Goal: Task Accomplishment & Management: Complete application form

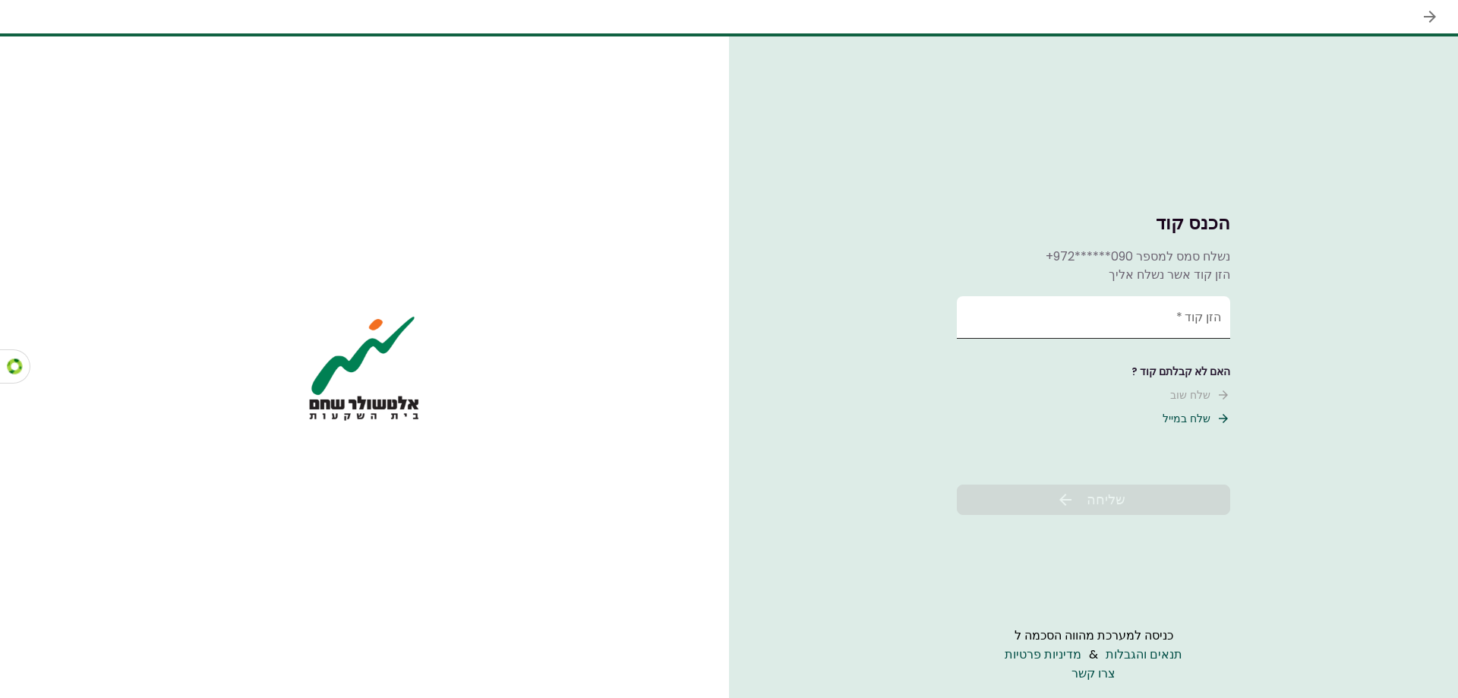
click at [1141, 330] on input "הזן קוד   *" at bounding box center [1093, 317] width 273 height 43
type input "******"
click at [1046, 499] on button "שליחה" at bounding box center [1093, 500] width 273 height 30
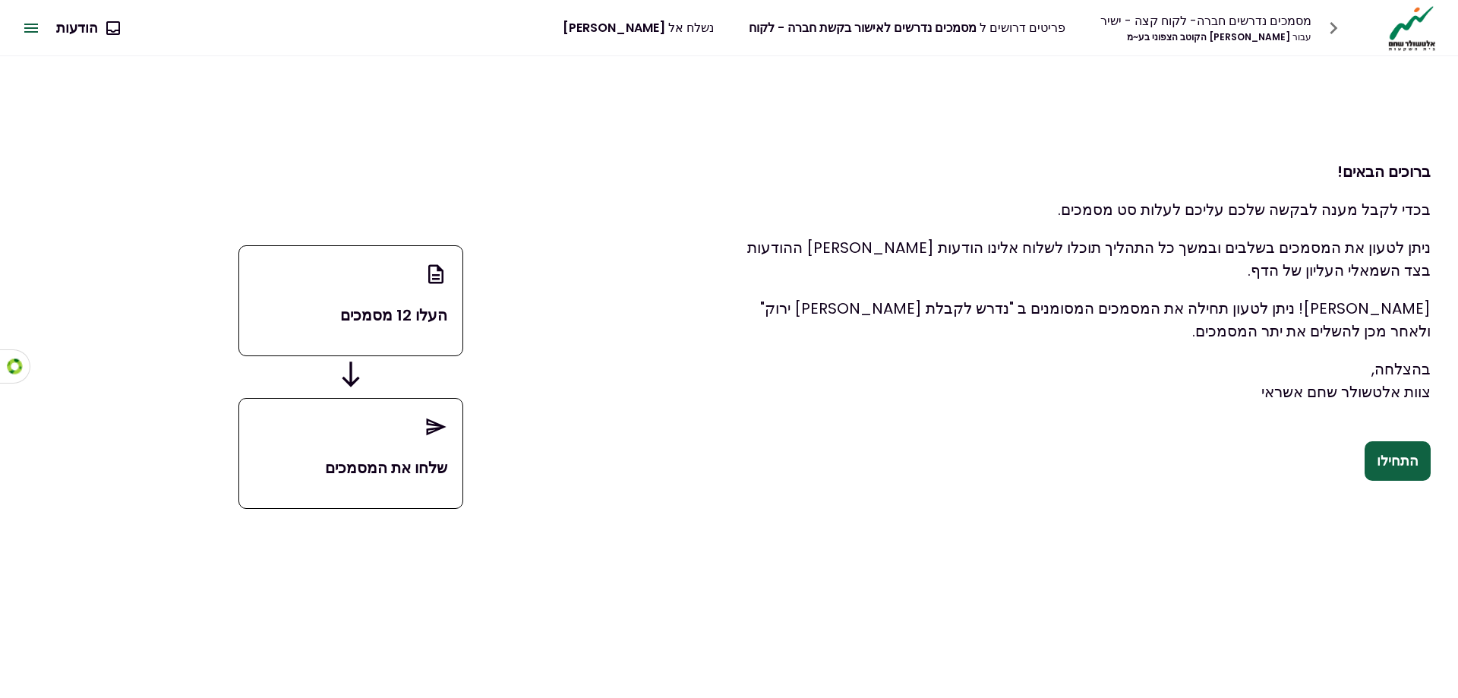
click at [71, 34] on button "הודעות" at bounding box center [87, 27] width 87 height 39
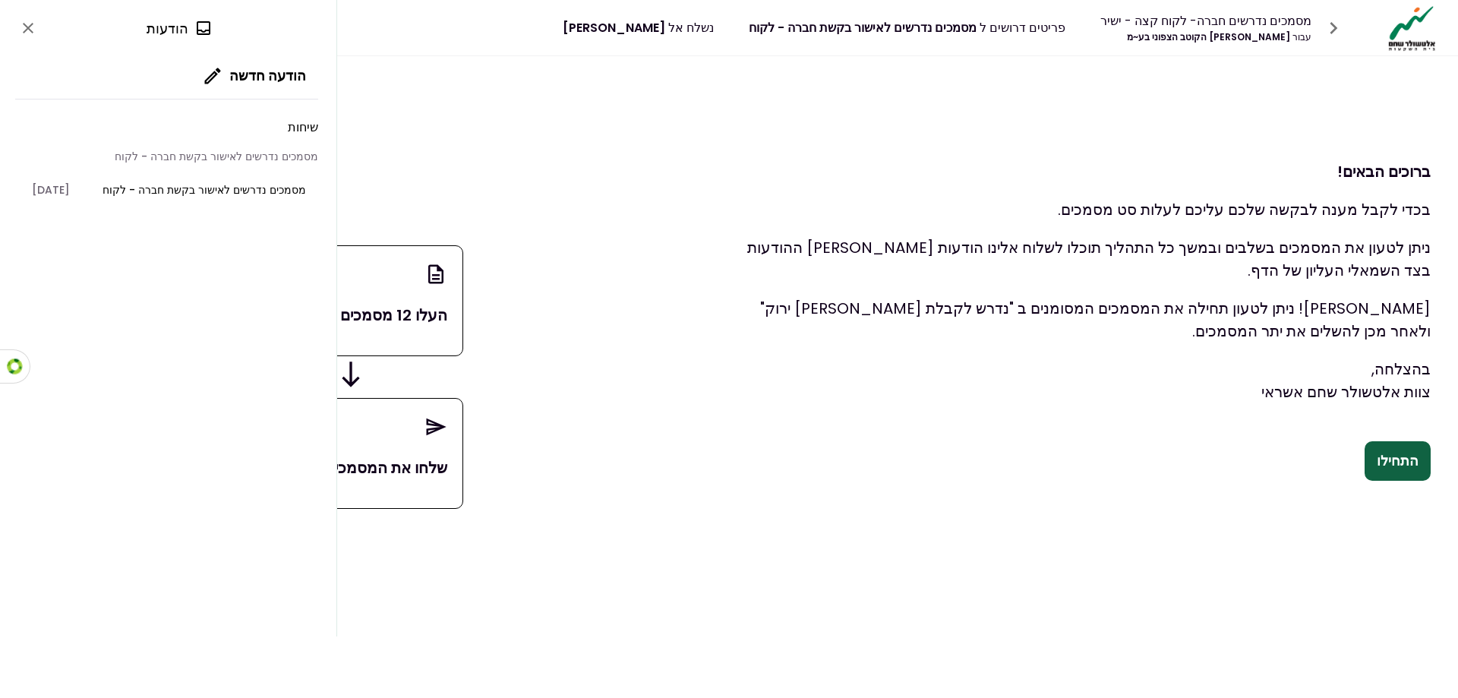
click at [221, 188] on span "מסמכים נדרשים לאישור בקשת חברה - לקוח" at bounding box center [205, 190] width 204 height 16
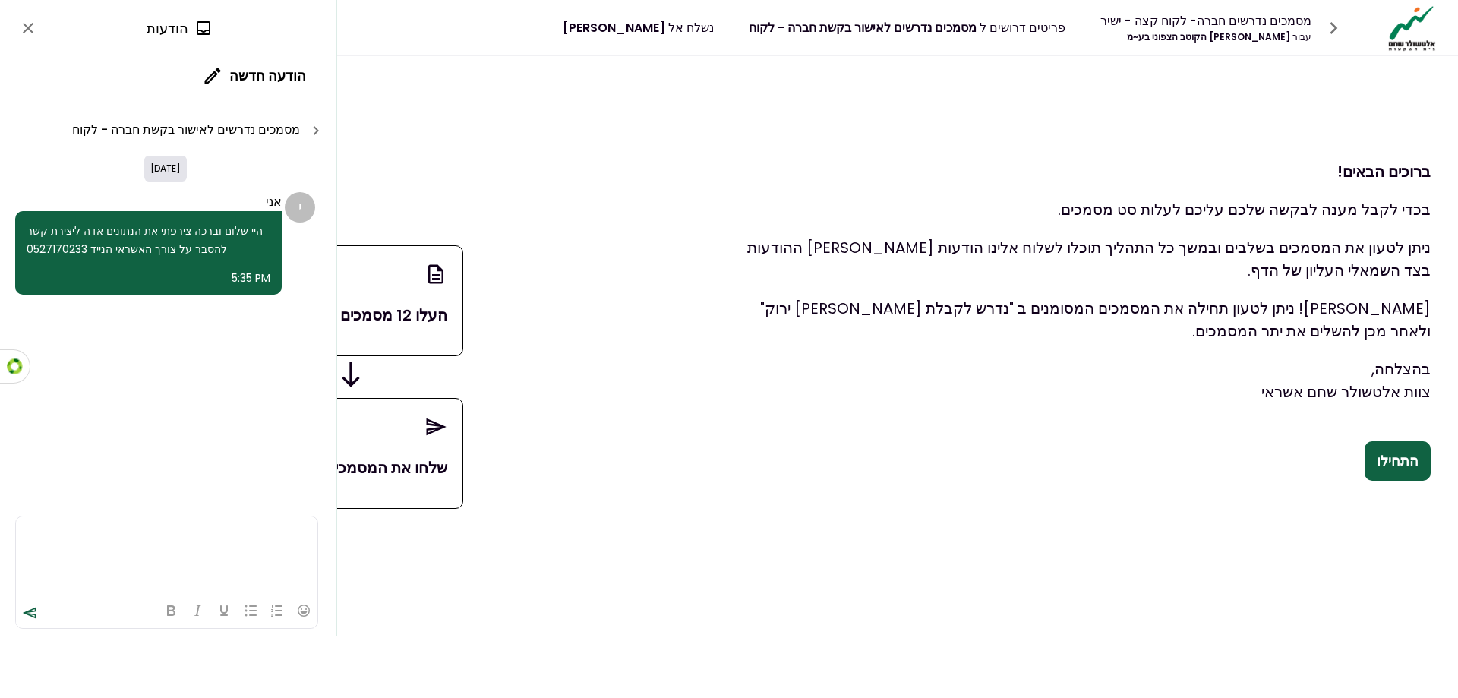
click at [241, 548] on html at bounding box center [167, 534] width 302 height 37
click at [26, 616] on icon "send" at bounding box center [29, 612] width 15 height 15
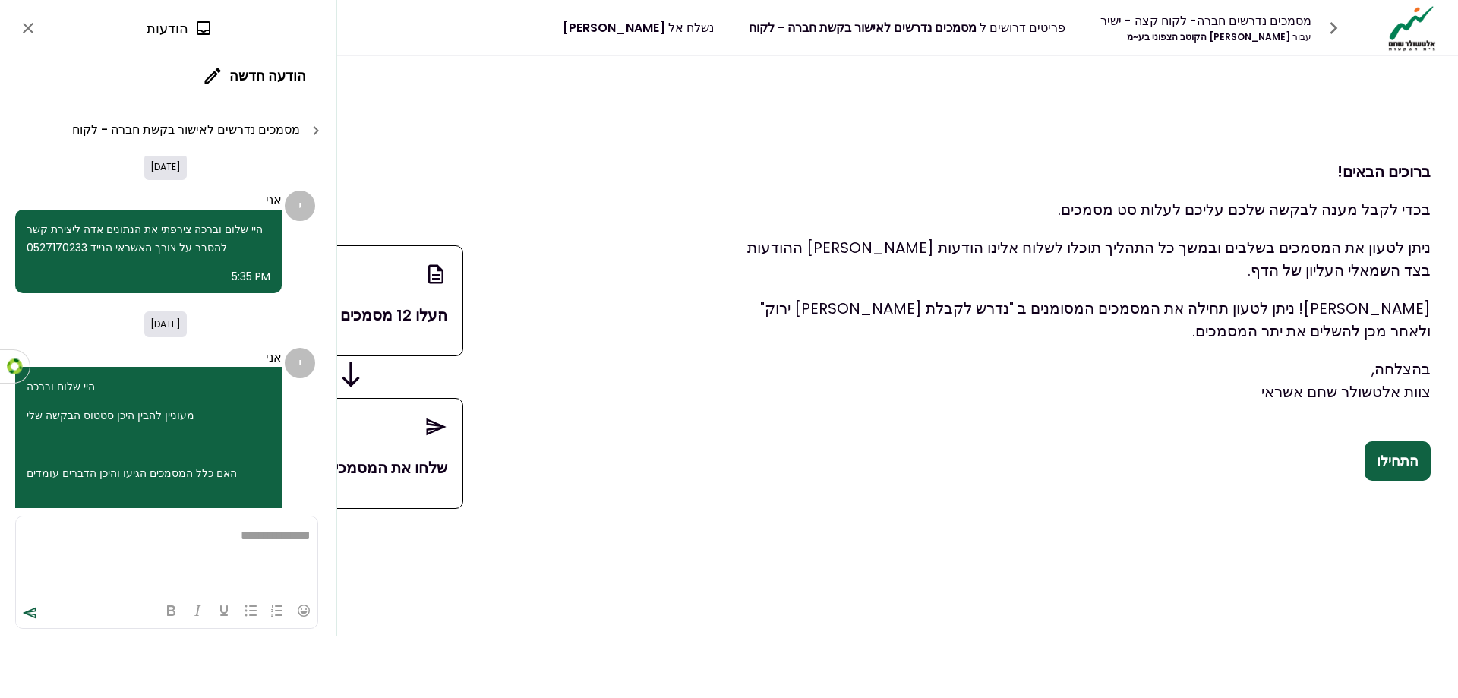
scroll to position [0, 0]
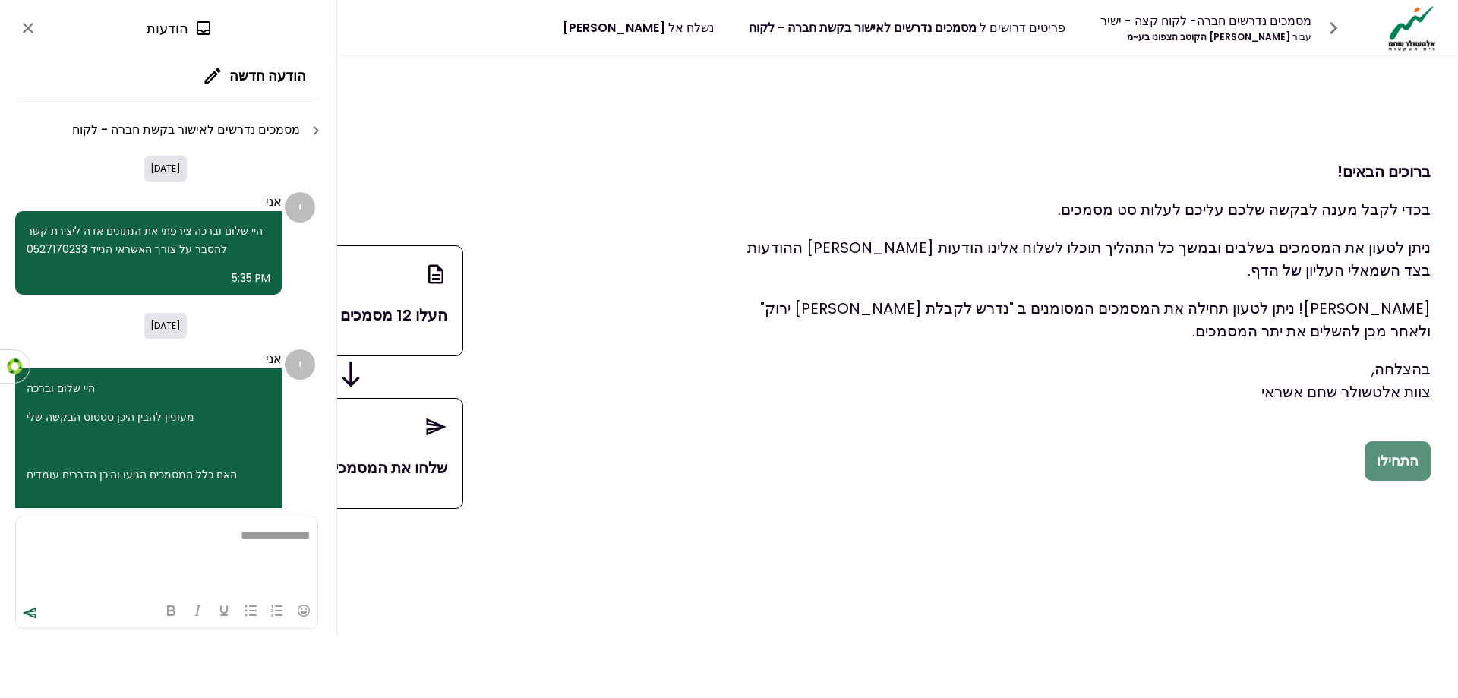
click at [1423, 469] on button "התחילו" at bounding box center [1398, 460] width 66 height 39
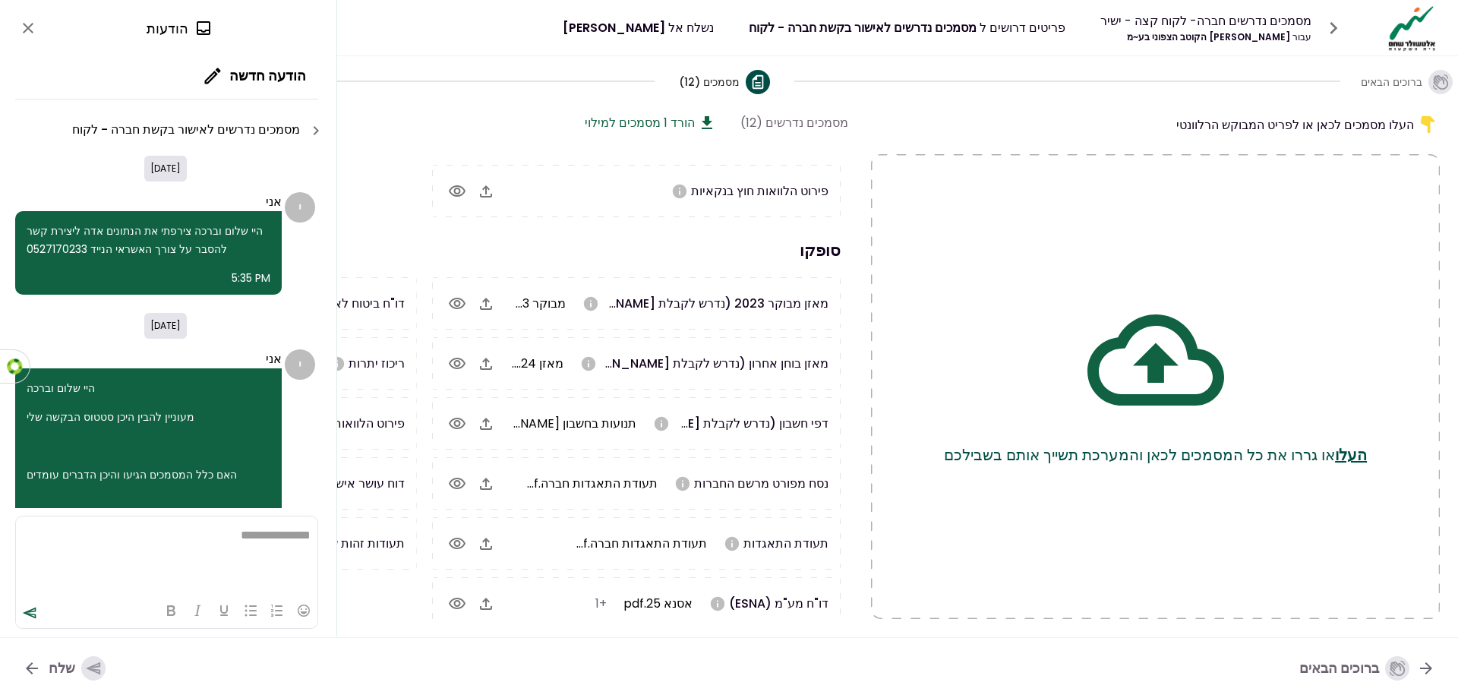
scroll to position [35, 0]
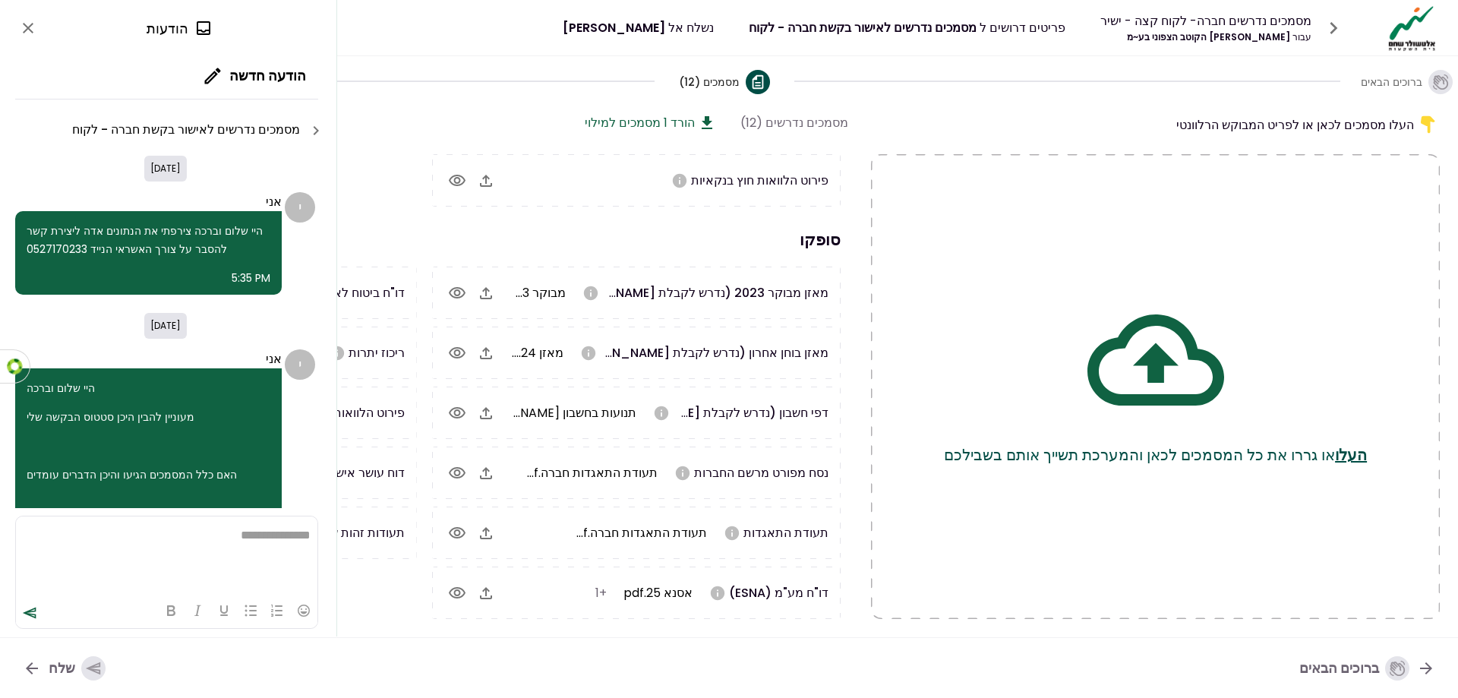
click at [30, 30] on icon "close" at bounding box center [28, 28] width 11 height 11
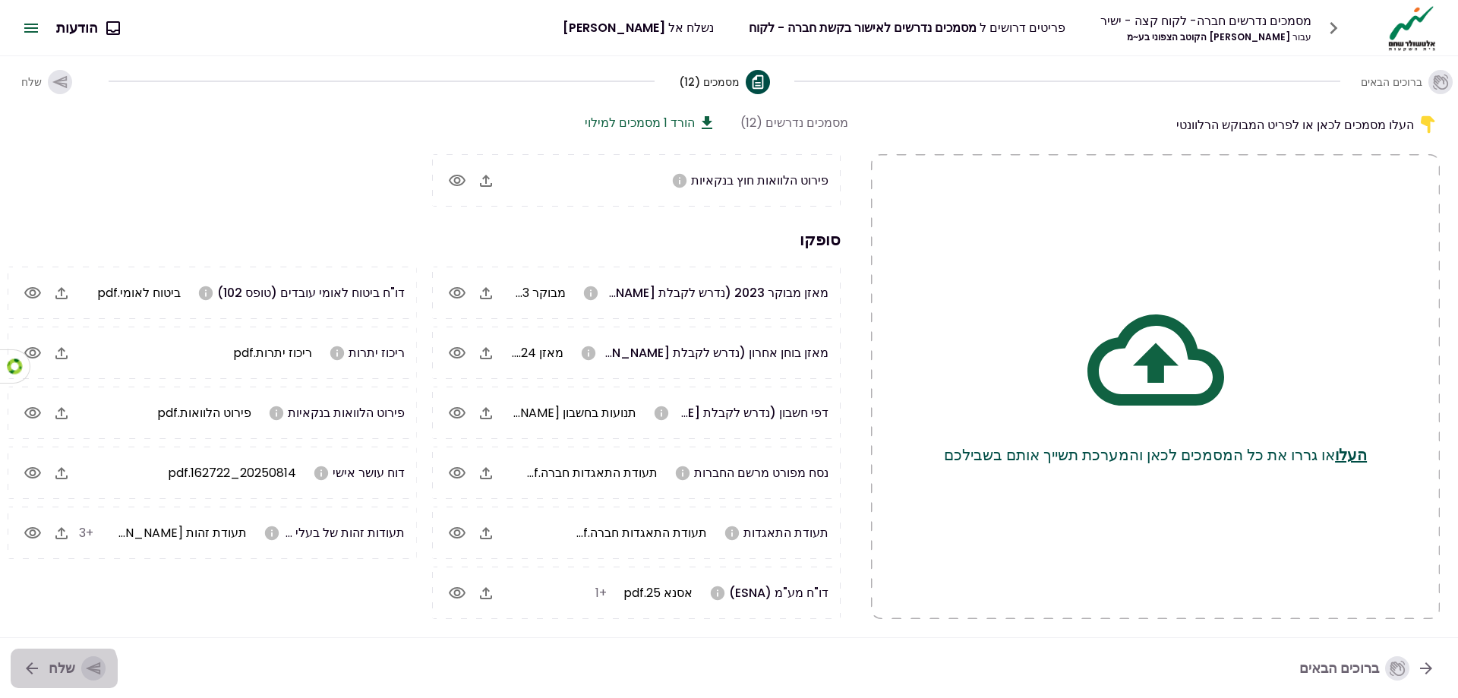
click at [59, 673] on div "שלח" at bounding box center [77, 668] width 57 height 24
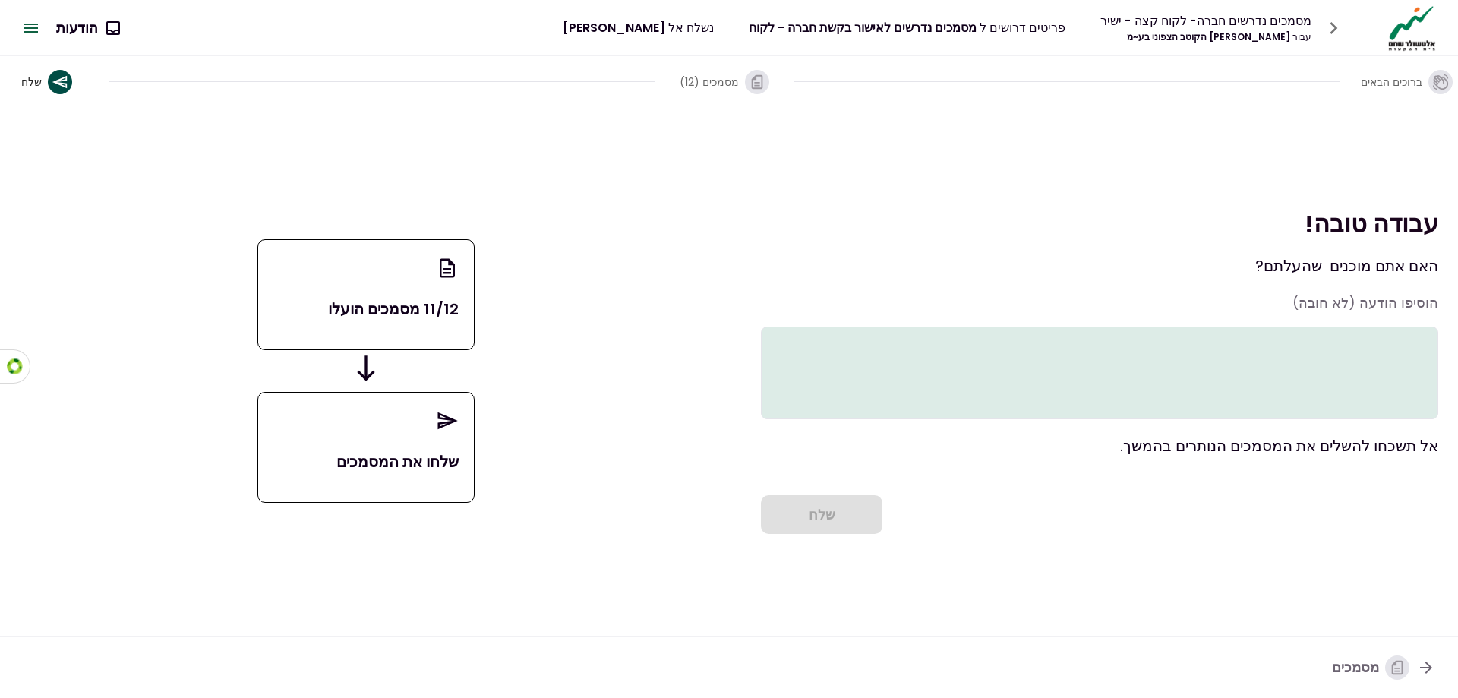
click at [939, 375] on textarea at bounding box center [1100, 373] width 678 height 93
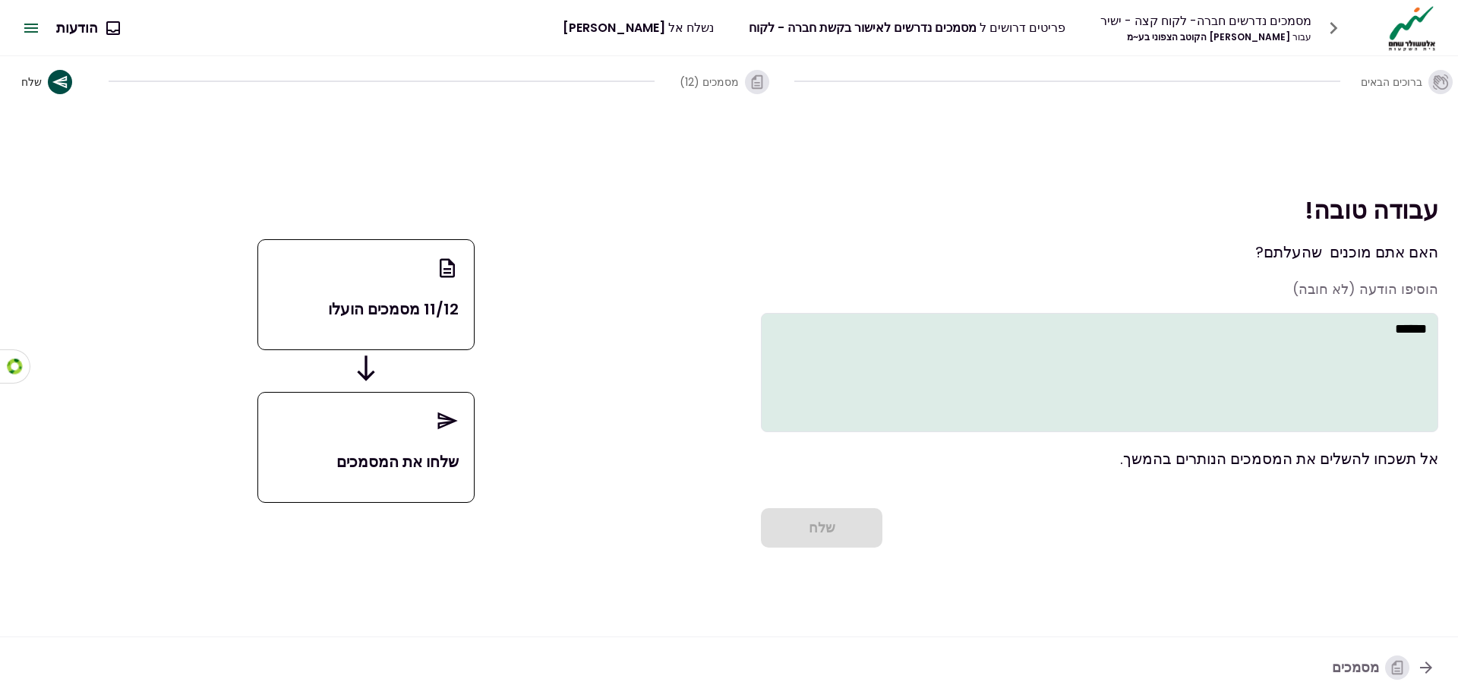
type textarea "******"
click at [828, 536] on div "שלח" at bounding box center [1100, 527] width 678 height 39
click at [1317, 341] on textarea "******" at bounding box center [1100, 372] width 678 height 119
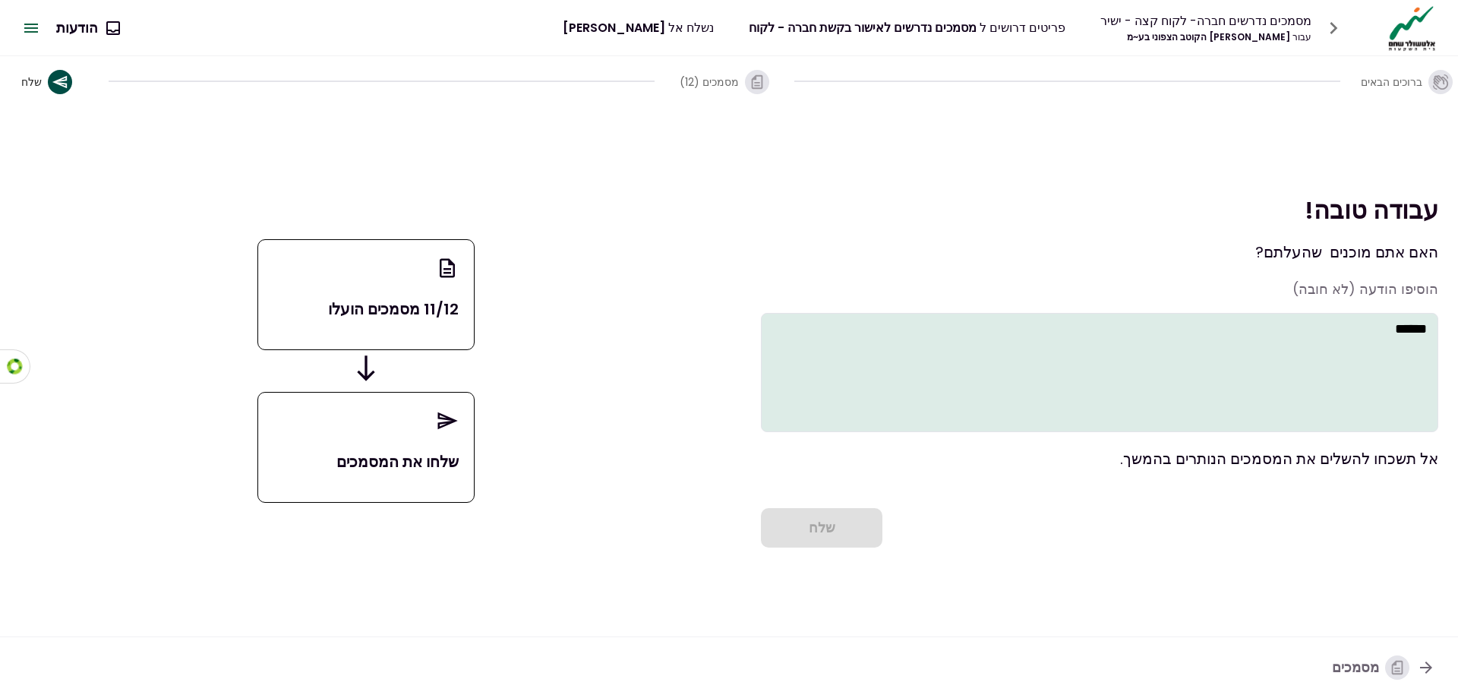
click at [1330, 327] on textarea "******" at bounding box center [1100, 372] width 678 height 119
click at [1381, 682] on button "מסמכים" at bounding box center [1384, 667] width 128 height 39
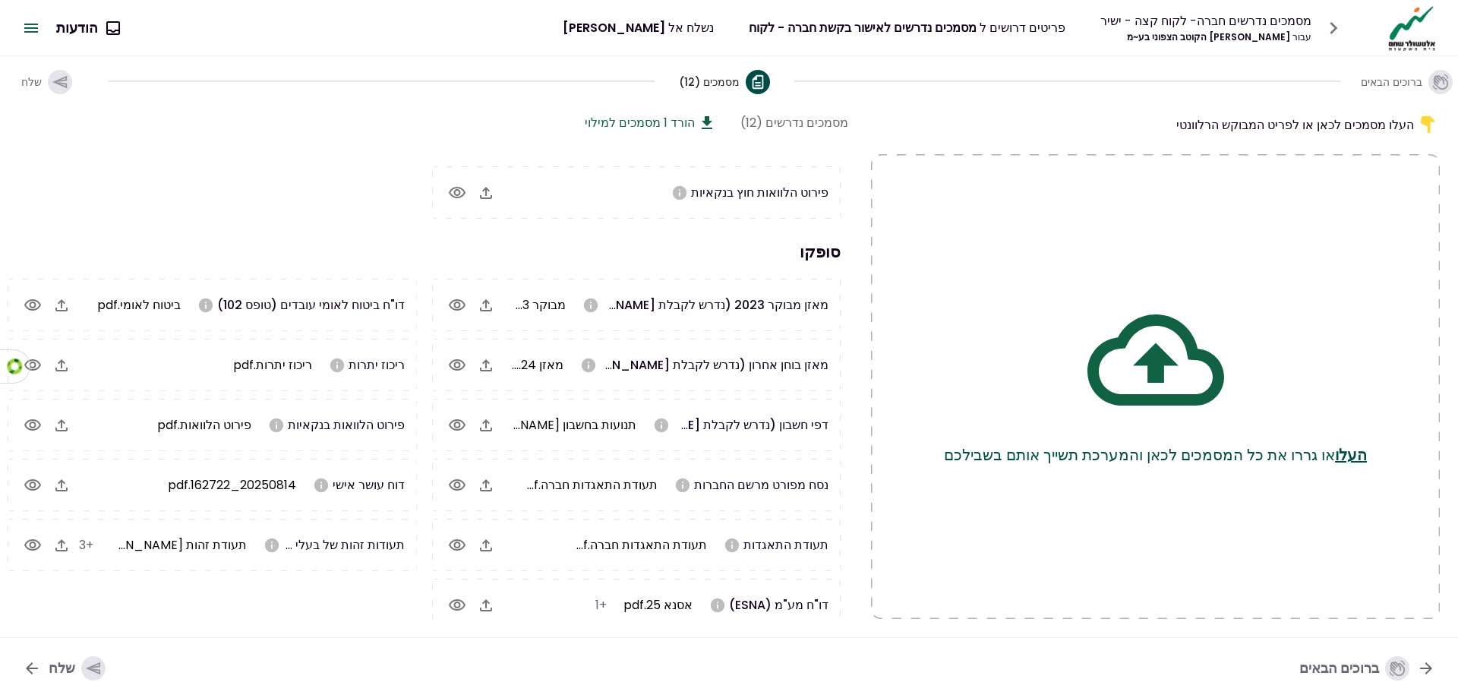
scroll to position [35, 0]
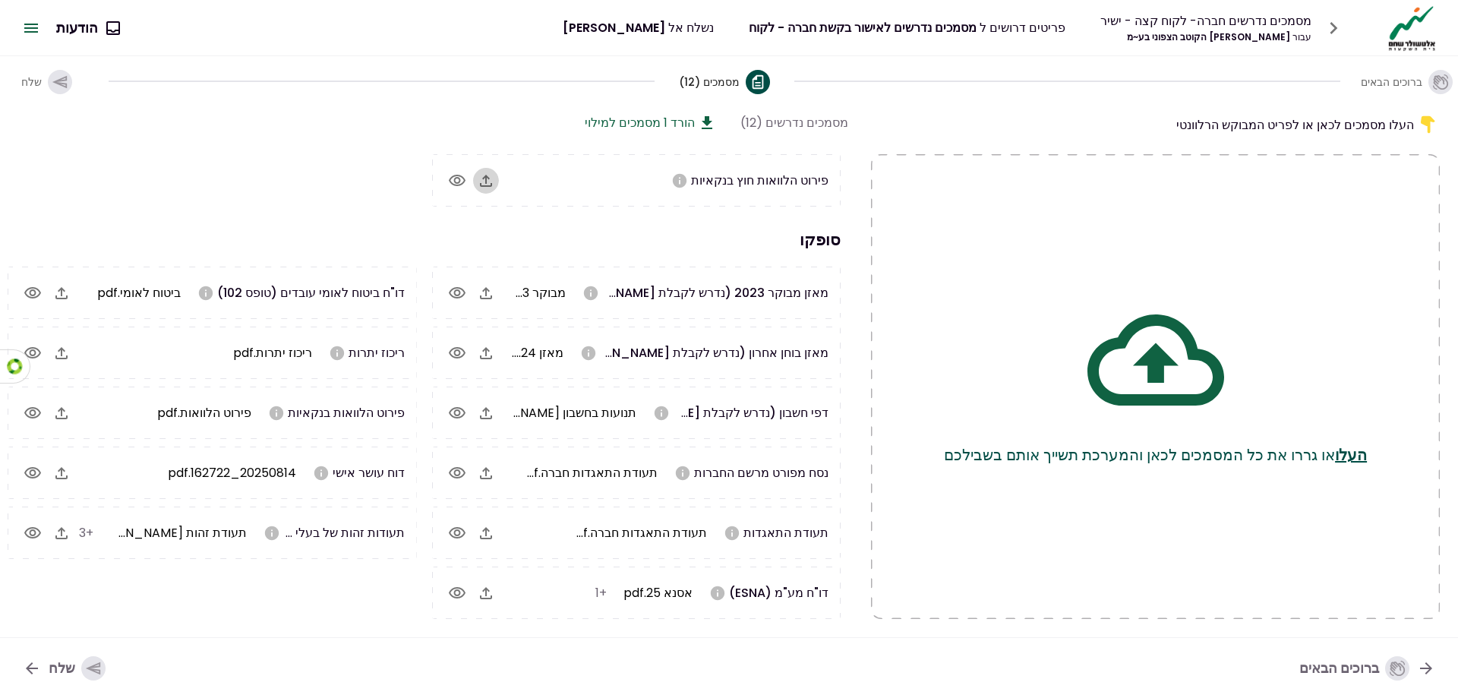
click at [490, 181] on icon "button" at bounding box center [486, 181] width 18 height 18
click at [541, 180] on span "20250814_162722.pdf" at bounding box center [590, 180] width 128 height 17
click at [552, 180] on span "20250814_162722.pdf" at bounding box center [590, 180] width 128 height 17
click at [461, 181] on icon "button" at bounding box center [457, 180] width 17 height 11
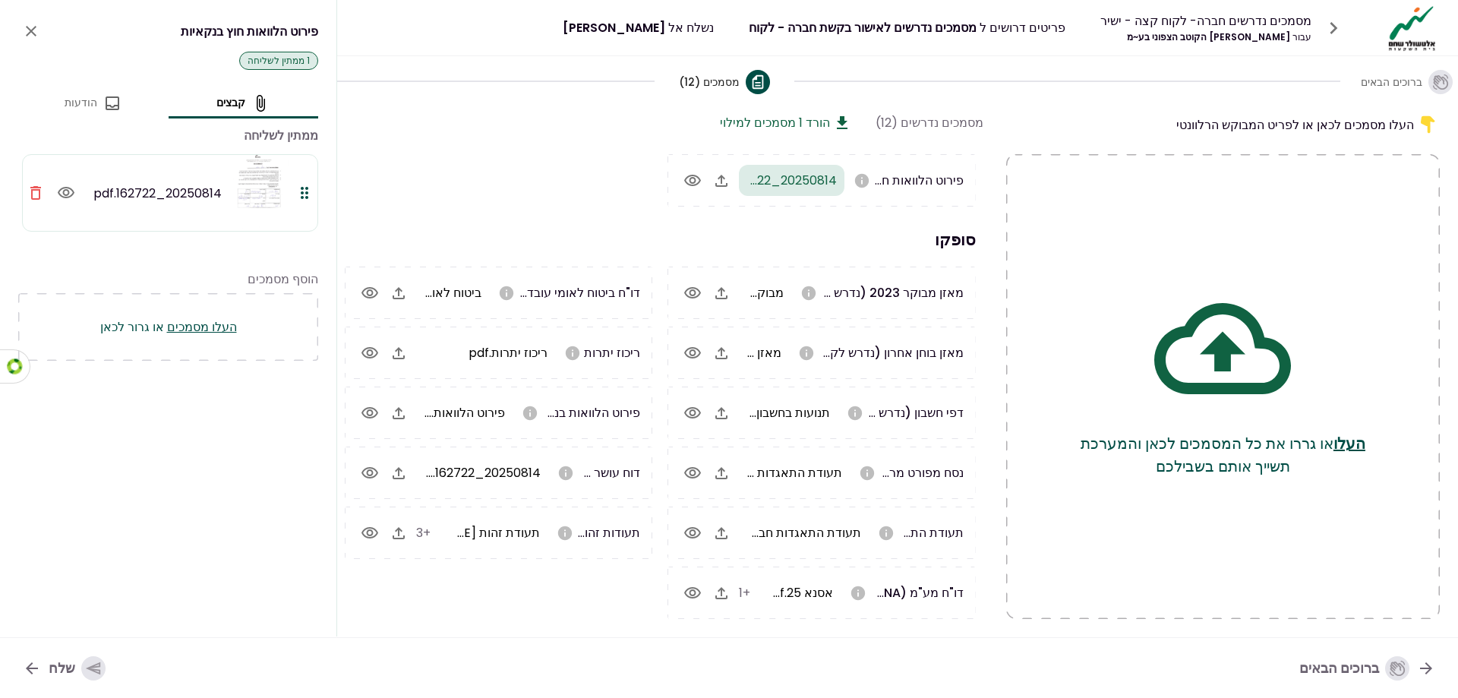
click at [254, 181] on img at bounding box center [258, 193] width 61 height 76
click at [64, 191] on icon "button" at bounding box center [66, 192] width 17 height 11
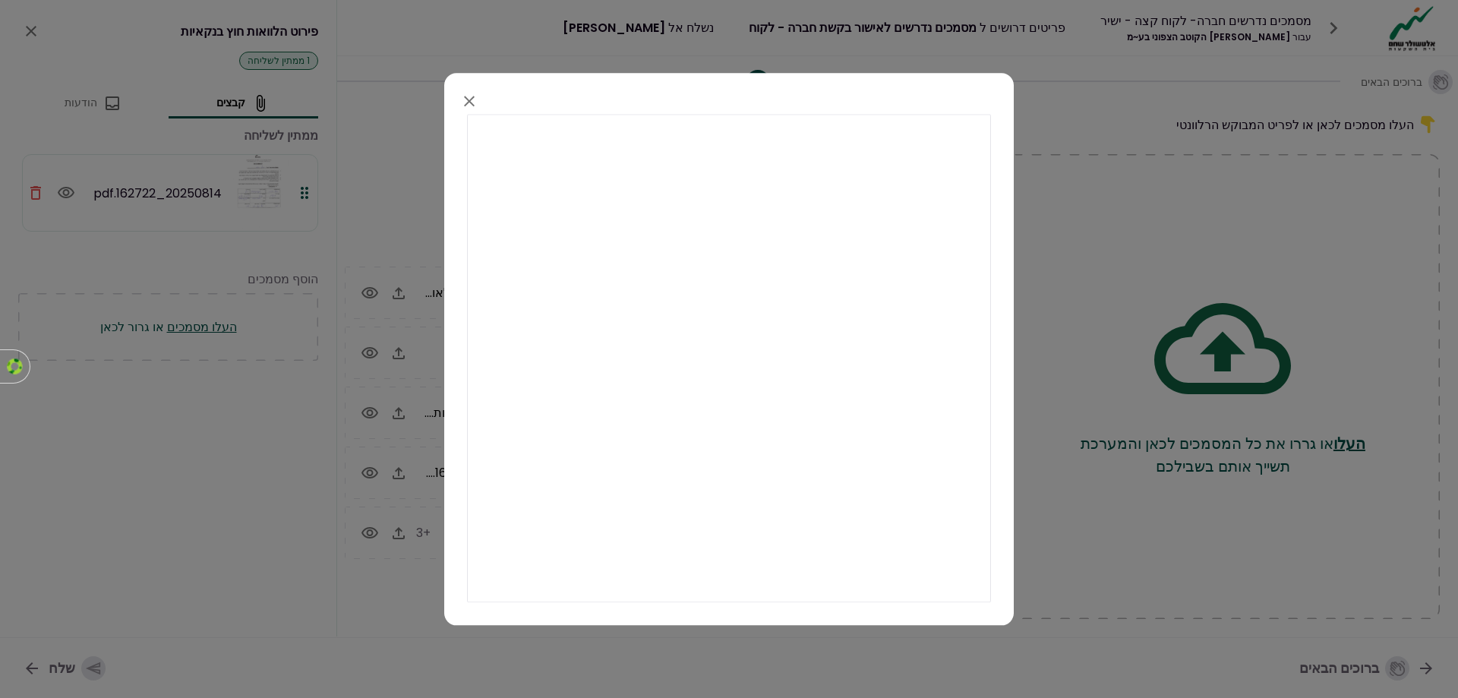
click at [461, 103] on icon "button" at bounding box center [469, 101] width 18 height 18
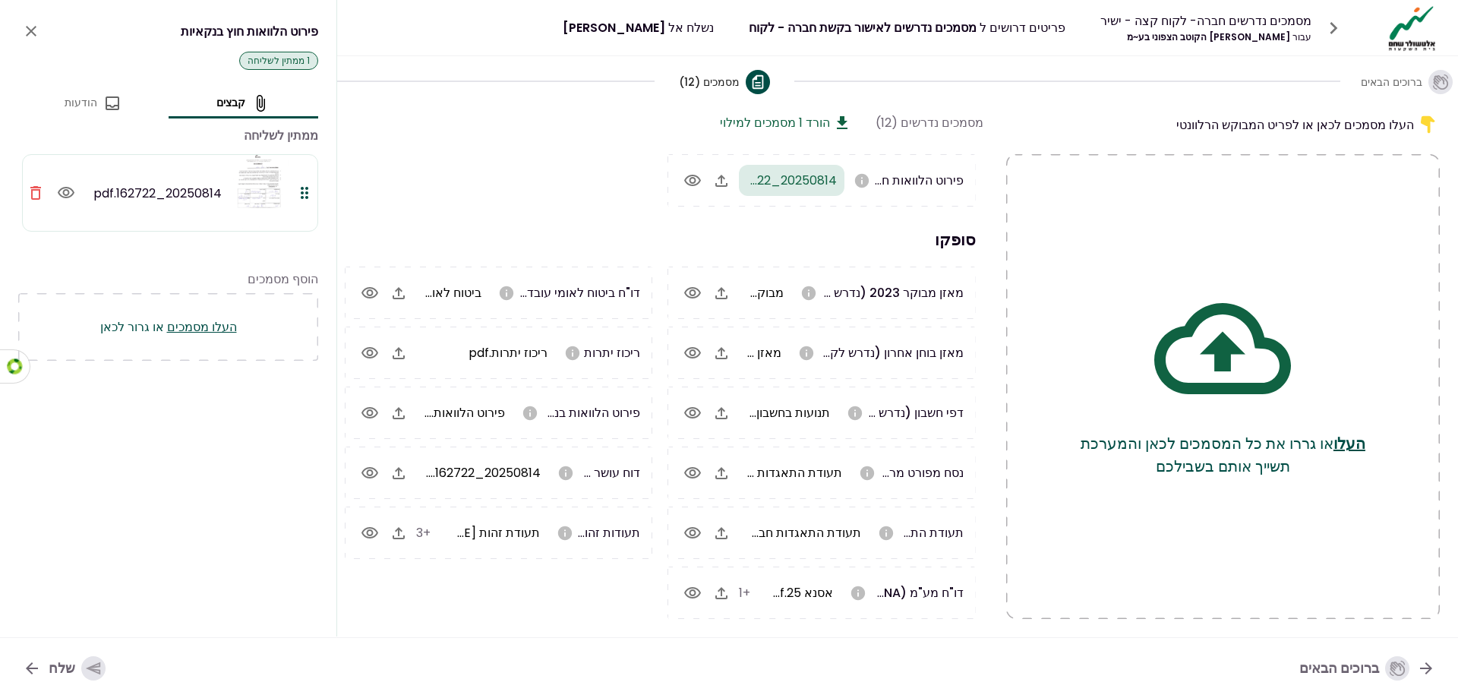
click at [28, 25] on icon "close" at bounding box center [31, 31] width 18 height 18
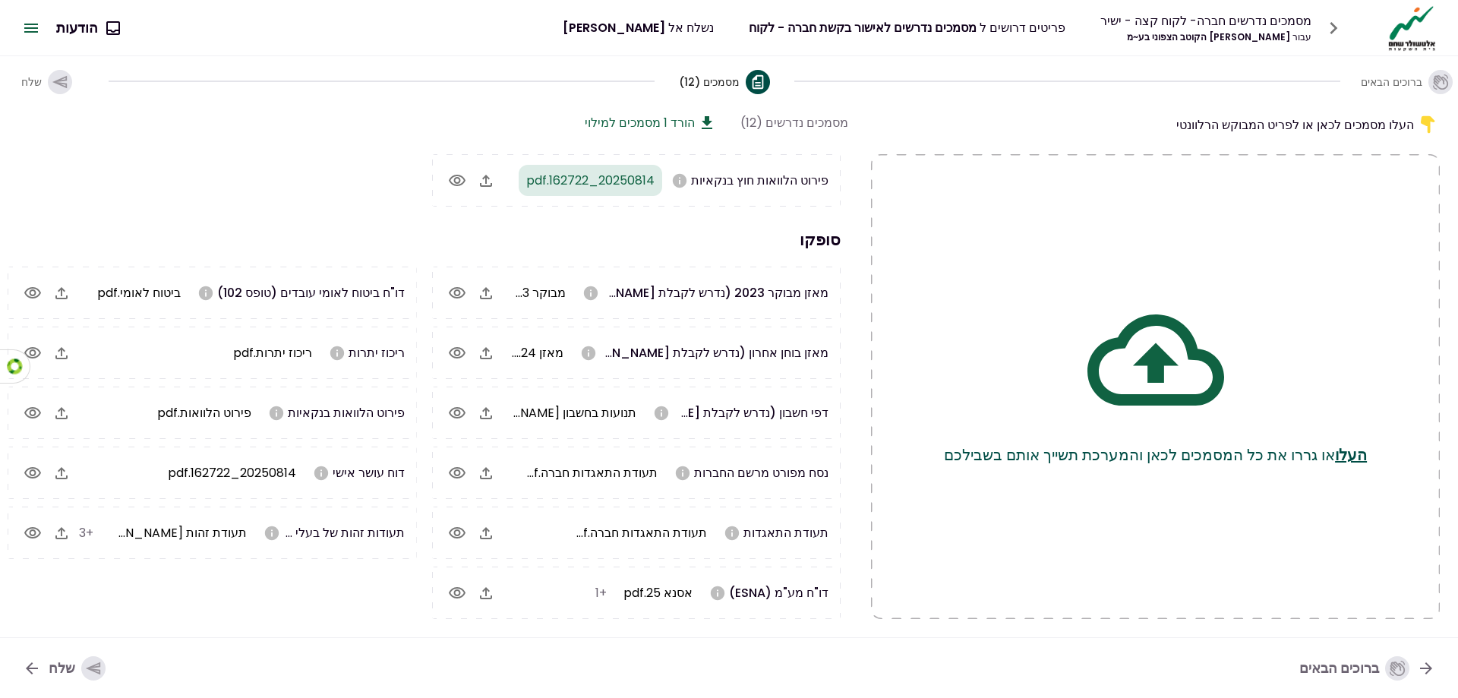
click at [36, 667] on icon "button" at bounding box center [32, 668] width 18 height 18
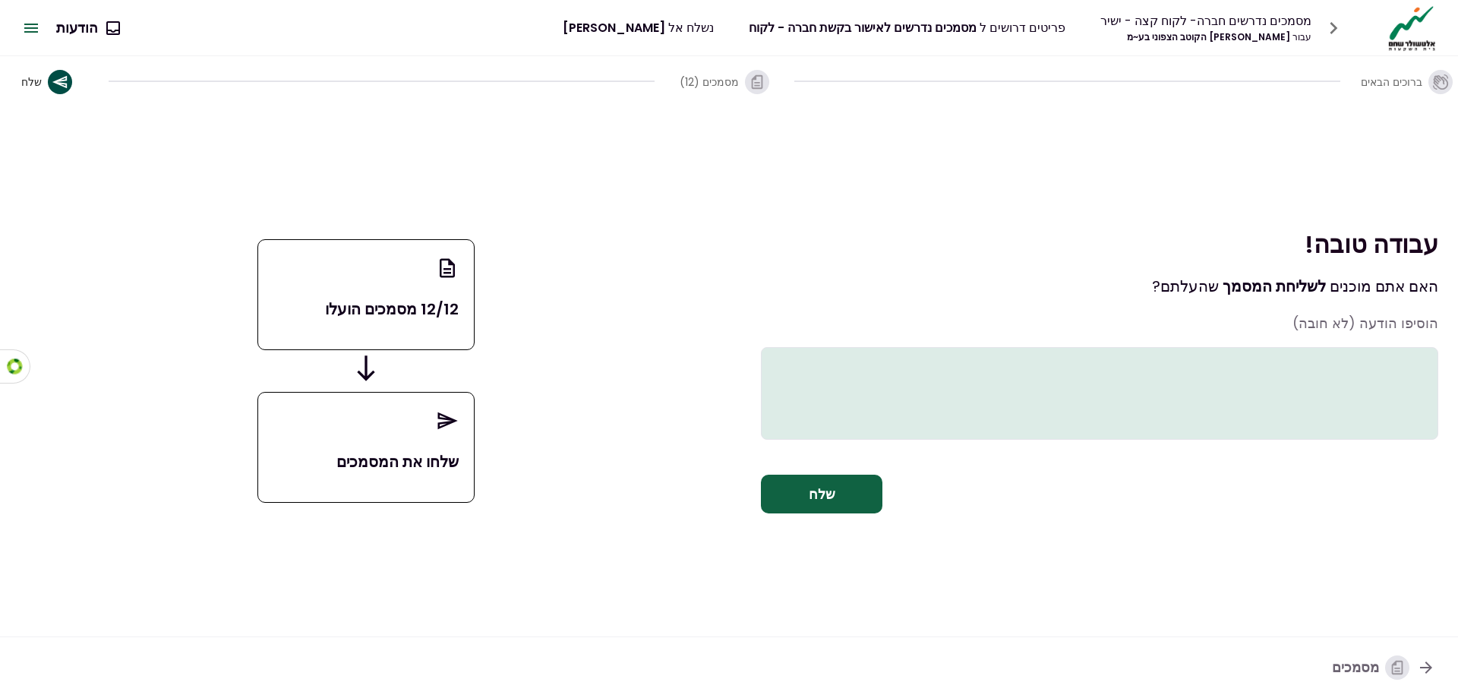
click at [832, 501] on button "שלח" at bounding box center [822, 494] width 122 height 39
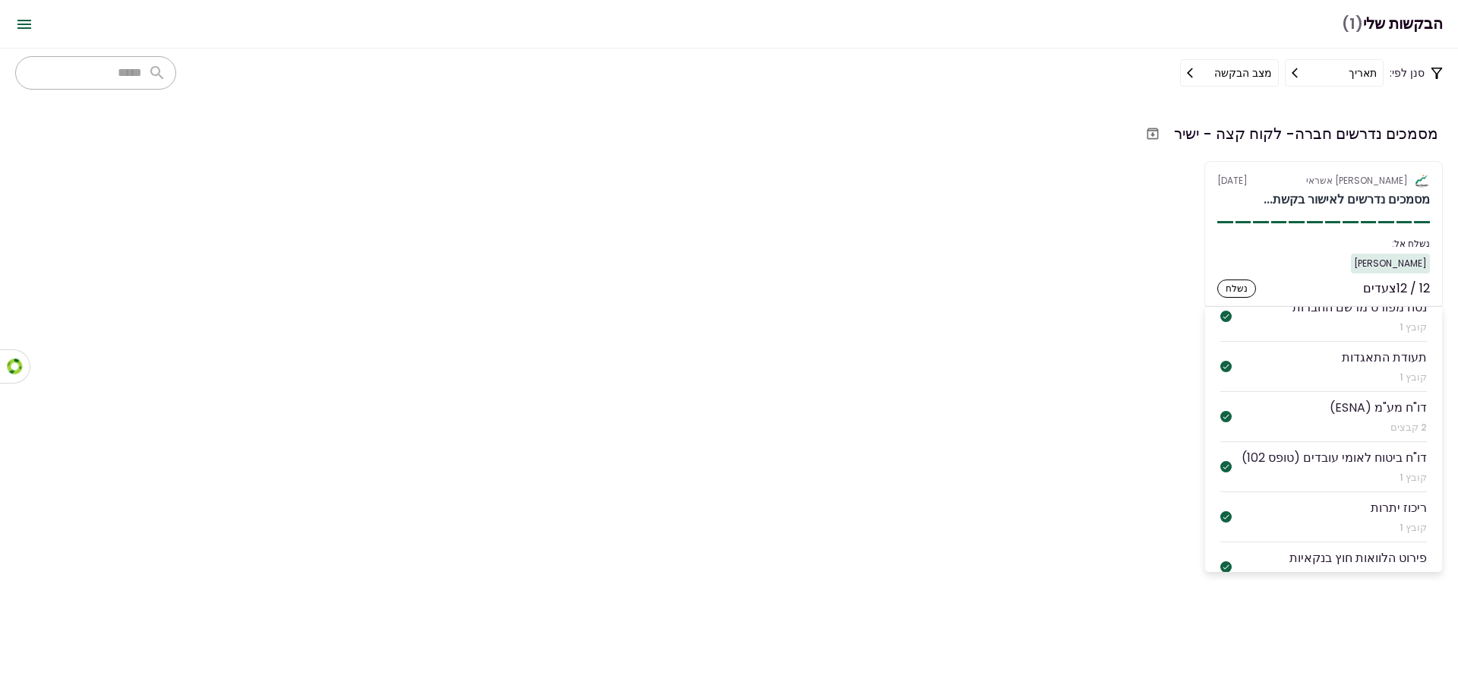
scroll to position [264, 0]
click at [1239, 284] on div "נשלח" at bounding box center [1237, 289] width 39 height 18
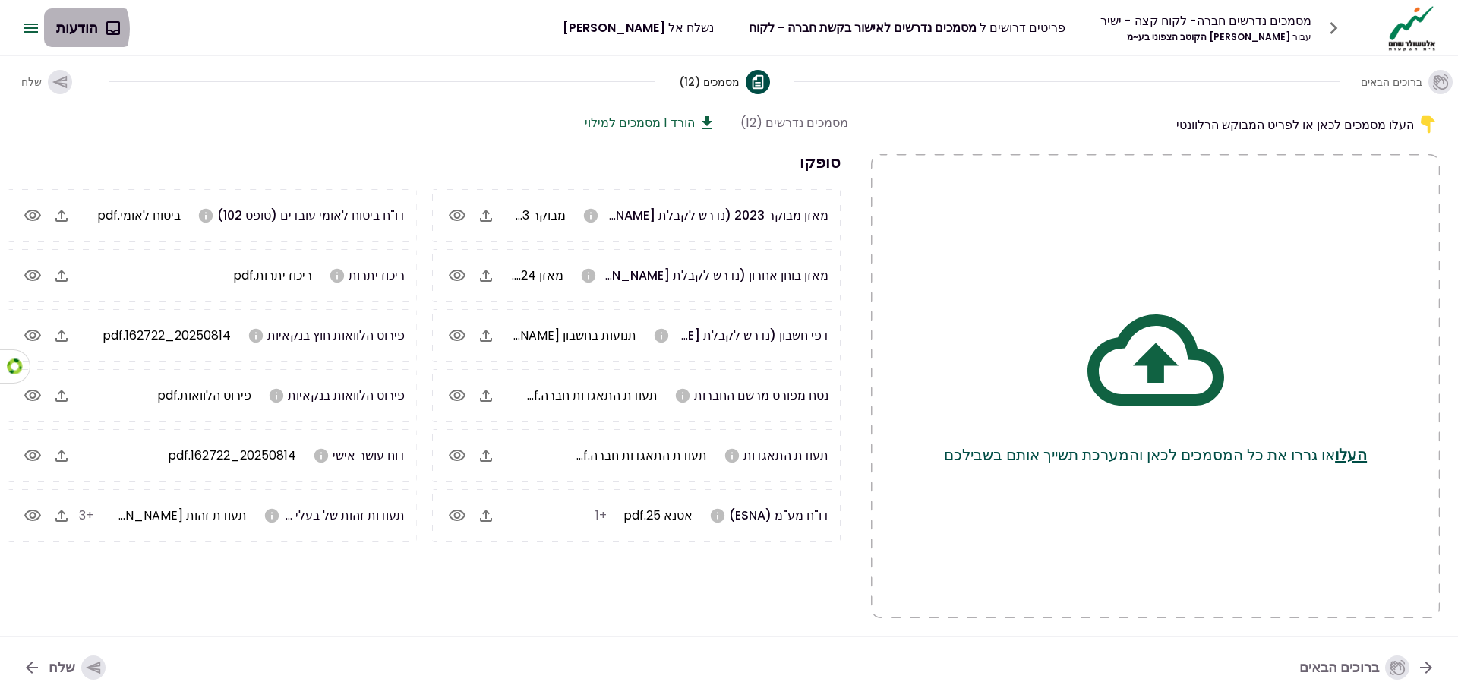
click at [68, 29] on button "הודעות" at bounding box center [87, 27] width 87 height 39
